Goal: Task Accomplishment & Management: Manage account settings

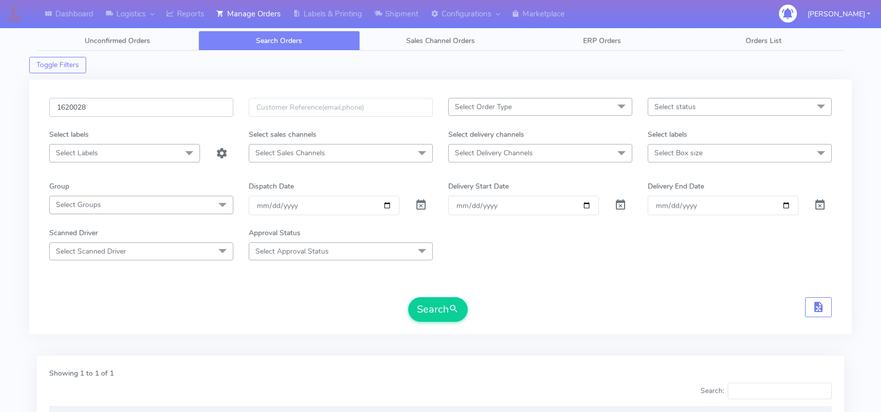
click at [108, 116] on input "1620028" at bounding box center [141, 107] width 184 height 19
click at [94, 111] on input "1620028" at bounding box center [141, 107] width 184 height 19
click at [79, 105] on input "1620028" at bounding box center [141, 107] width 184 height 19
paste input "6"
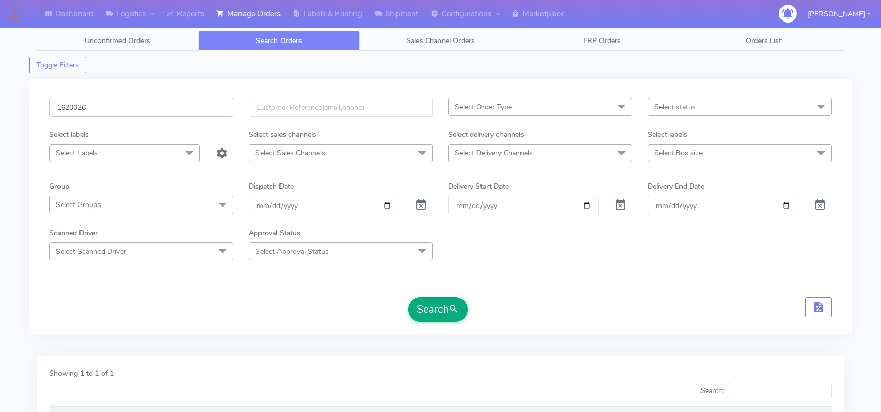
type input "1620026"
click at [434, 314] on button "Search" at bounding box center [437, 309] width 59 height 25
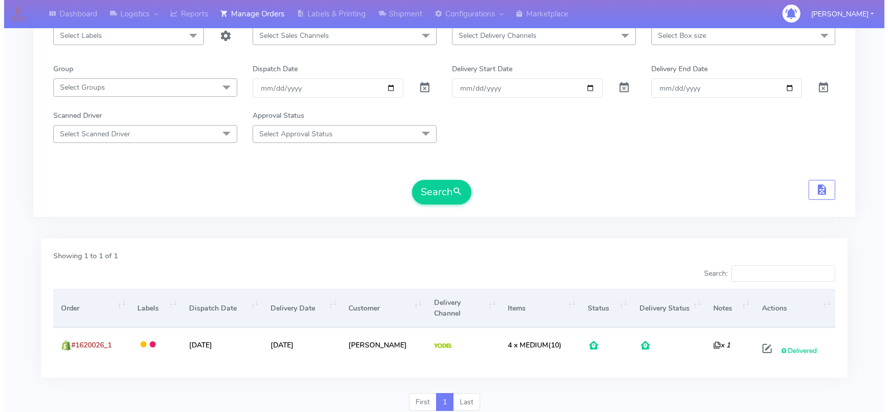
scroll to position [144, 0]
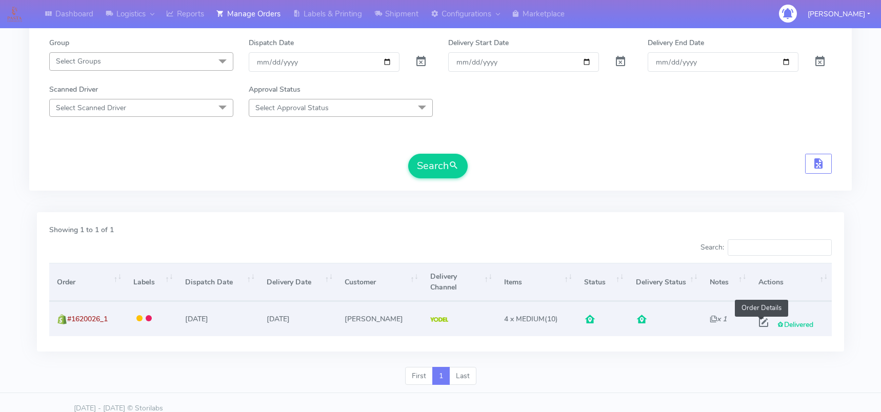
click at [760, 320] on span at bounding box center [763, 325] width 18 height 10
select select "5"
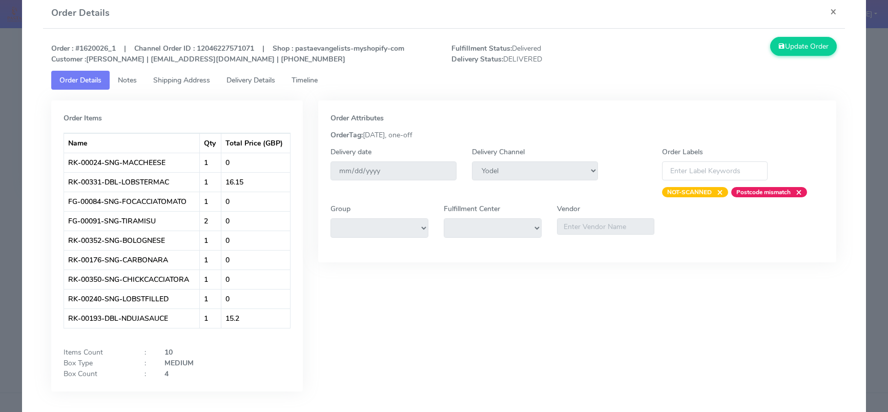
scroll to position [63, 0]
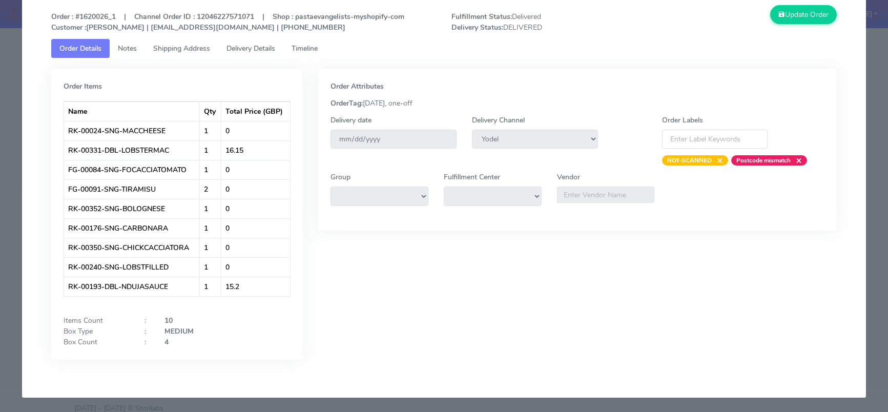
click at [57, 313] on div "Order Items Name Qty Total Price (GBP) RK-00024-SNG-MACCHEESE 1 0 RK-00331-DBL-…" at bounding box center [177, 214] width 252 height 291
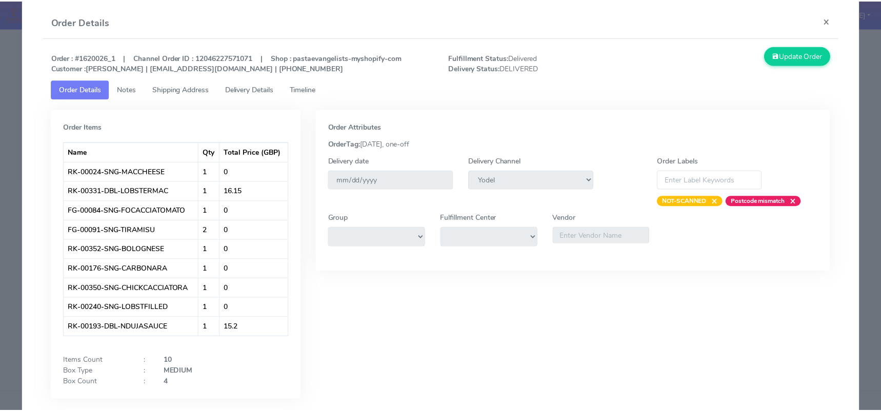
scroll to position [11, 0]
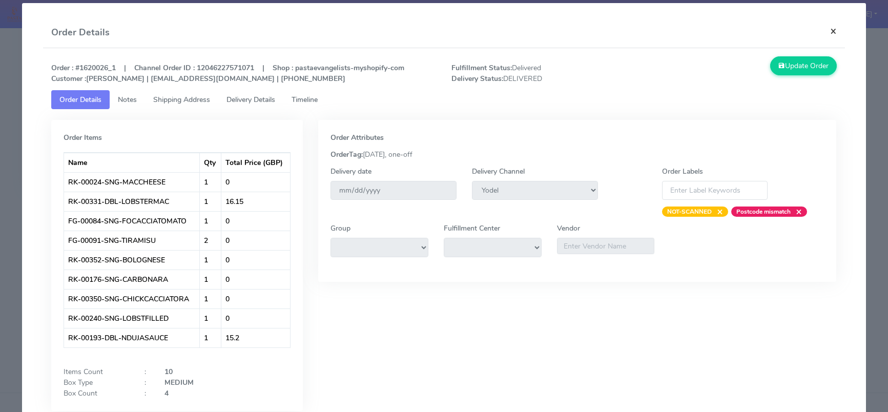
click at [832, 30] on button "×" at bounding box center [833, 30] width 23 height 27
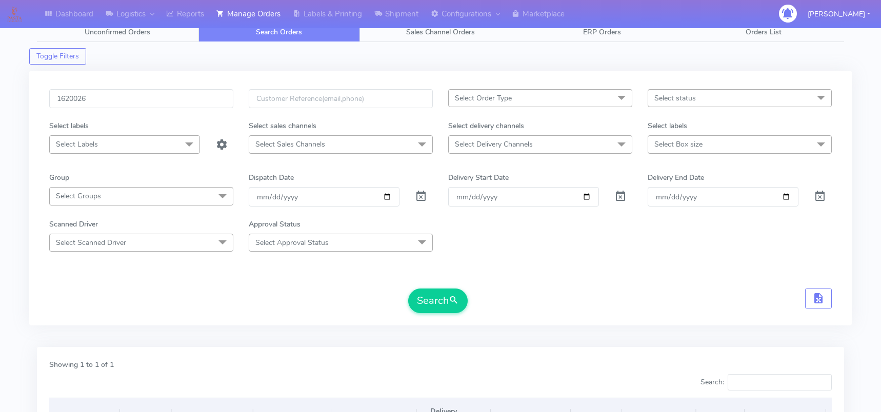
scroll to position [0, 0]
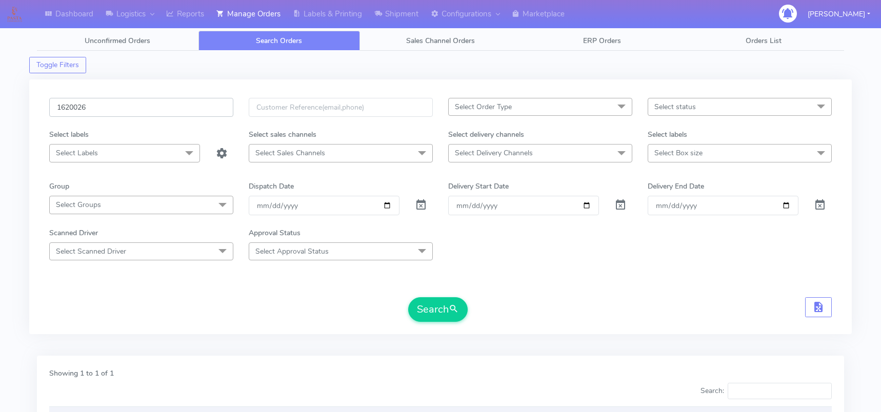
click at [161, 109] on input "1620026" at bounding box center [141, 107] width 184 height 19
click at [160, 109] on input "1620026" at bounding box center [141, 107] width 184 height 19
paste input "[EMAIL_ADDRESS][DOMAIN_NAME]"
click at [133, 108] on input "1620026" at bounding box center [141, 107] width 184 height 19
drag, startPoint x: 133, startPoint y: 108, endPoint x: 118, endPoint y: 107, distance: 14.9
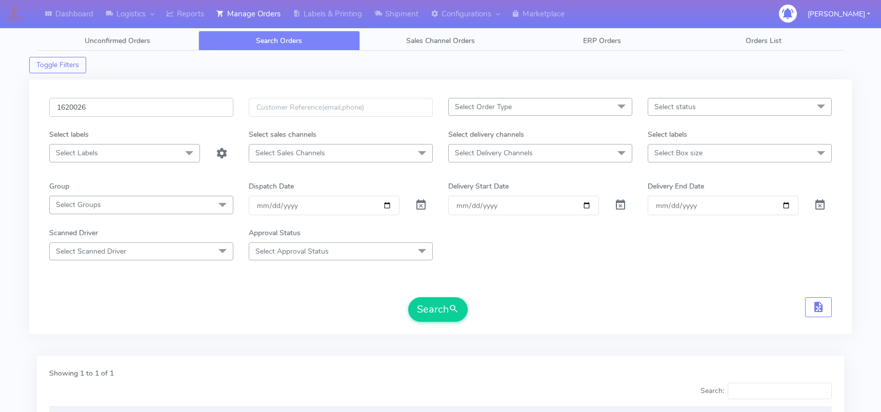
click at [118, 107] on input "1620026" at bounding box center [141, 107] width 184 height 19
paste input "18937"
type input "1618937"
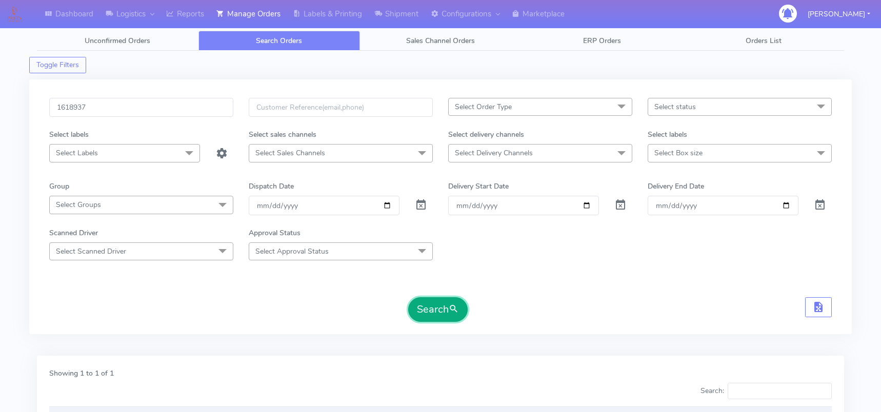
click at [436, 311] on button "Search" at bounding box center [437, 309] width 59 height 25
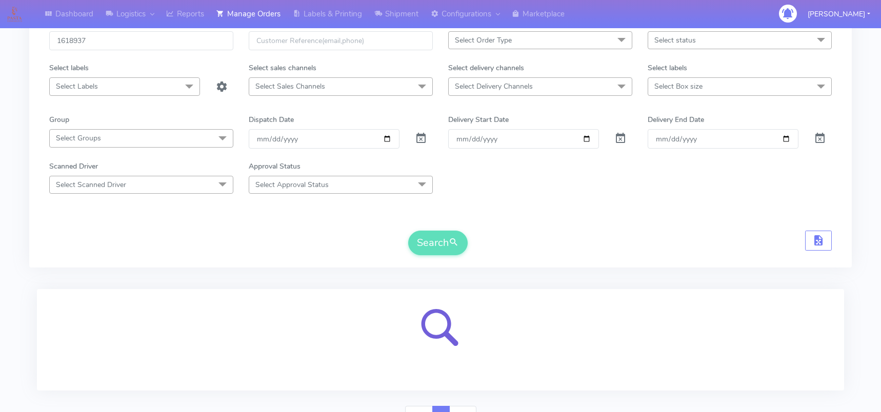
scroll to position [118, 0]
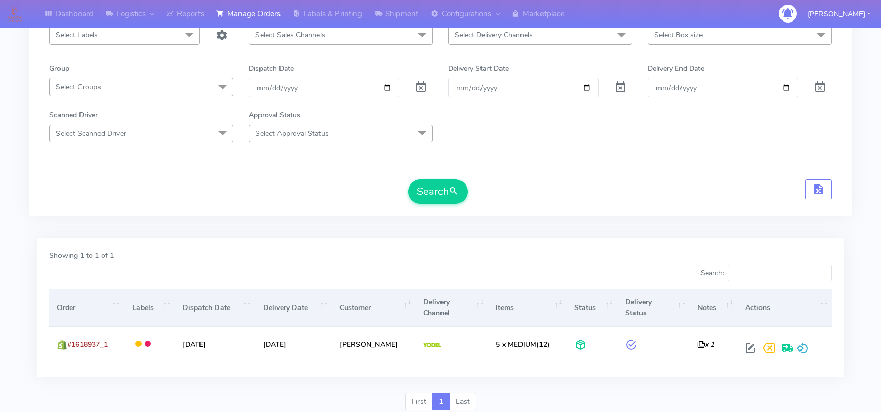
click at [0, 277] on div "Dashboard Logistics London Logistics Reports Manage Orders Labels & Printing Sh…" at bounding box center [440, 160] width 881 height 518
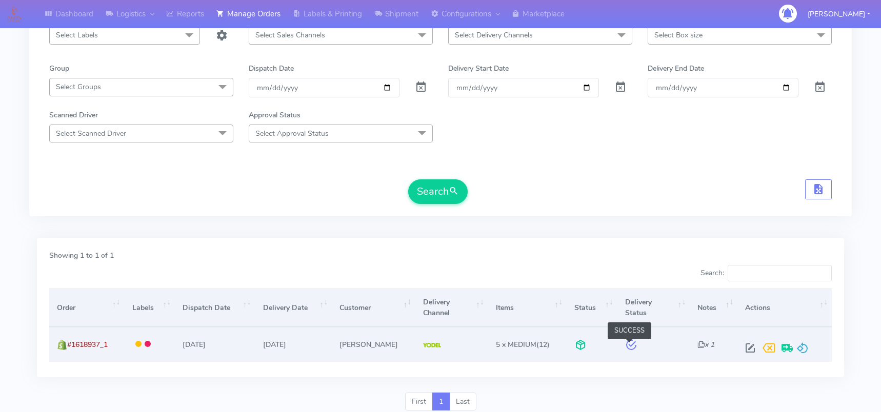
click at [632, 345] on span at bounding box center [631, 347] width 12 height 10
click at [749, 350] on span at bounding box center [750, 350] width 18 height 10
select select "5"
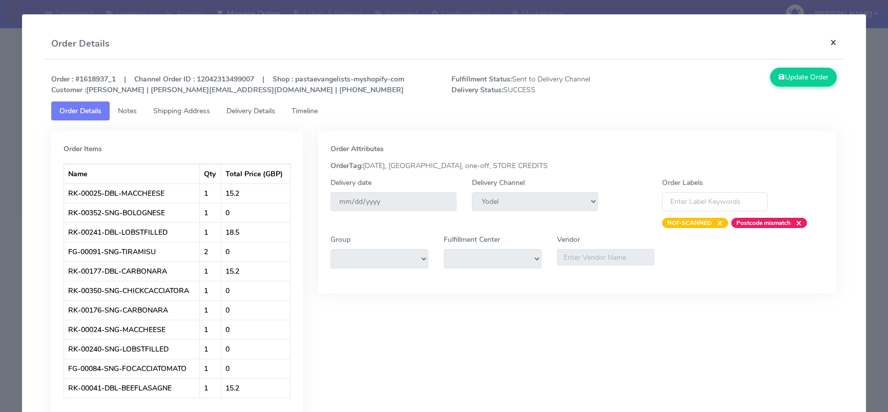
click at [828, 36] on button "×" at bounding box center [833, 42] width 23 height 27
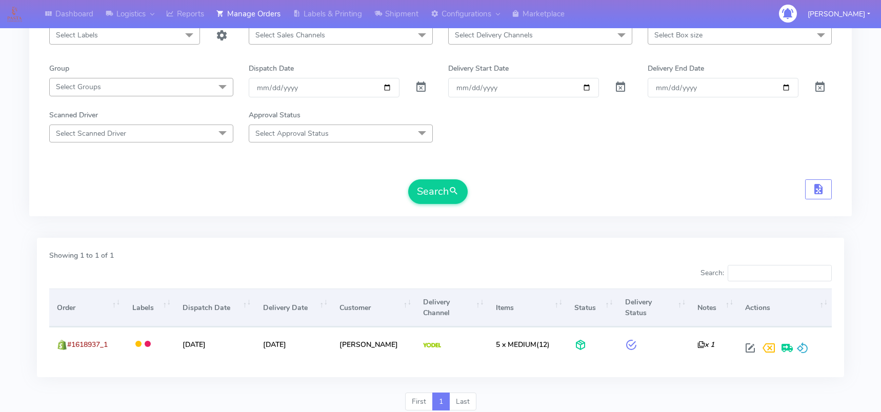
drag, startPoint x: 0, startPoint y: 321, endPoint x: 44, endPoint y: 318, distance: 44.2
click at [0, 321] on div "Dashboard Logistics London Logistics Reports Manage Orders Labels & Printing Sh…" at bounding box center [440, 160] width 881 height 518
click at [8, 242] on div "Dashboard Logistics London Logistics Reports Manage Orders Labels & Printing Sh…" at bounding box center [440, 160] width 881 height 518
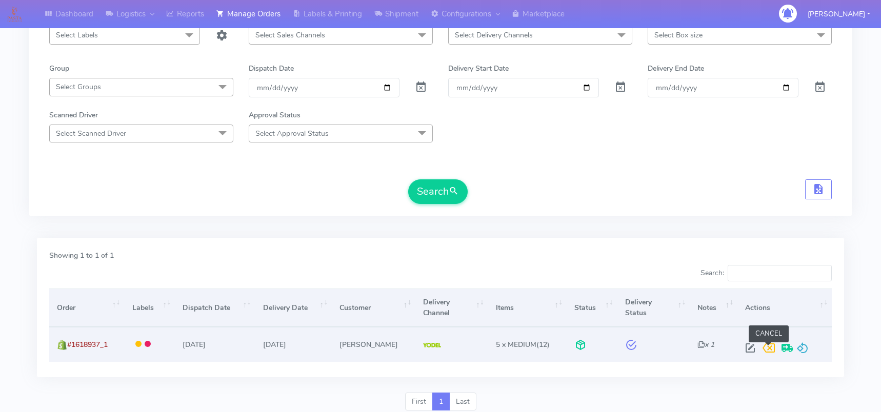
click at [770, 348] on span at bounding box center [768, 350] width 18 height 10
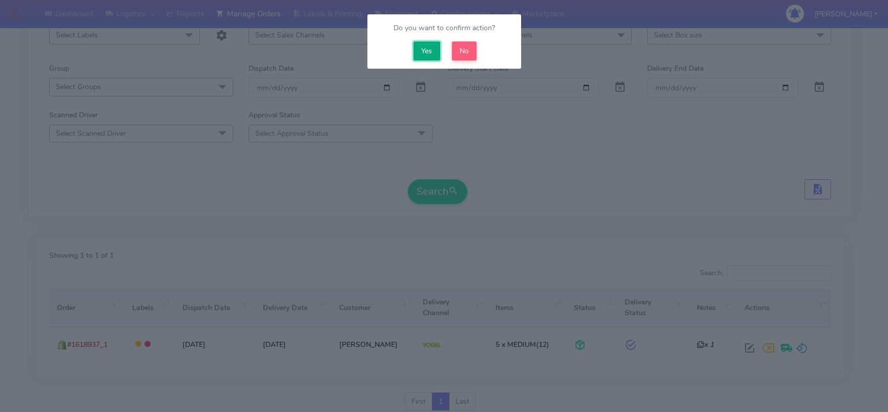
click at [436, 51] on button "Yes" at bounding box center [427, 51] width 27 height 19
